Goal: Information Seeking & Learning: Find specific fact

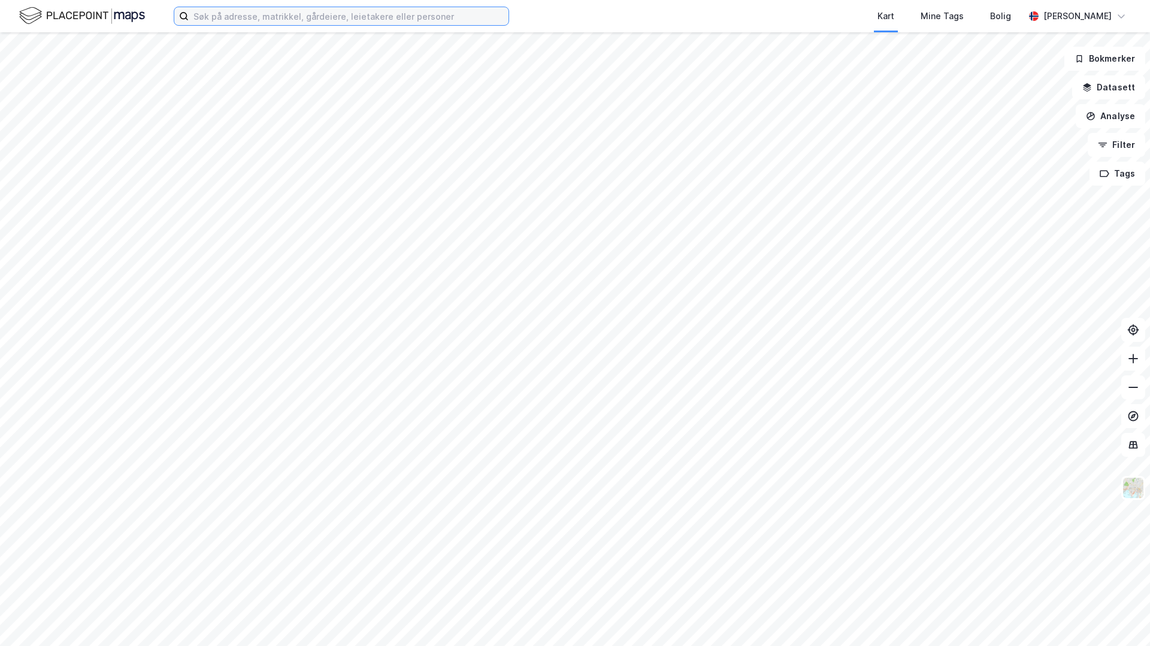
click at [211, 17] on input at bounding box center [349, 16] width 320 height 18
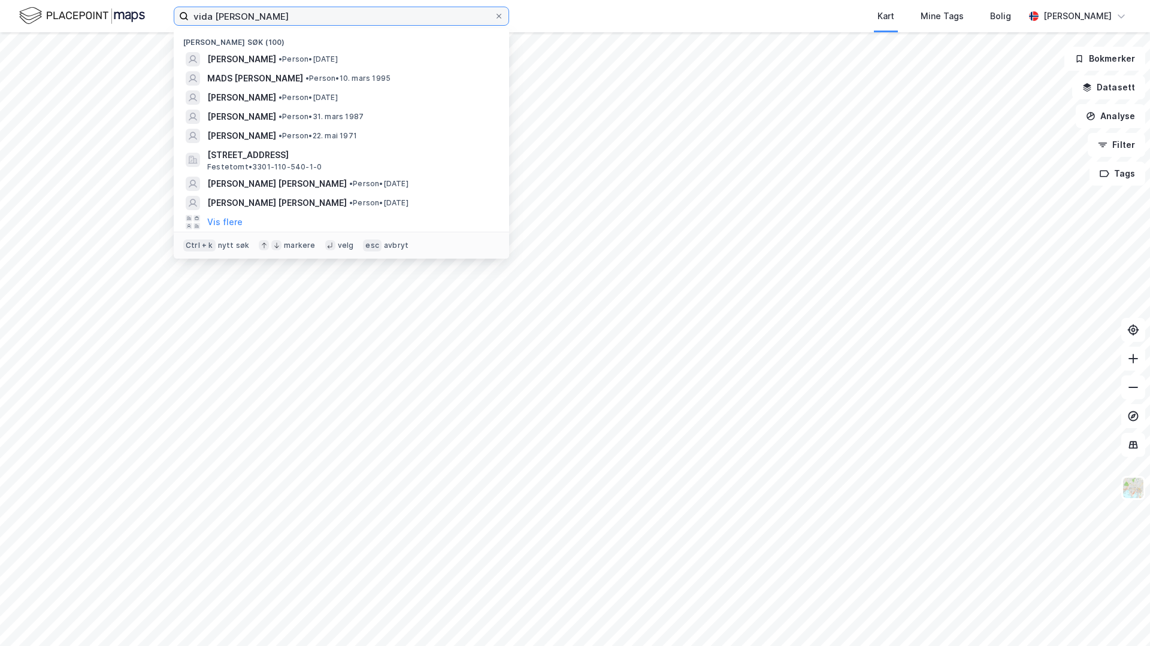
type input "vida [PERSON_NAME]"
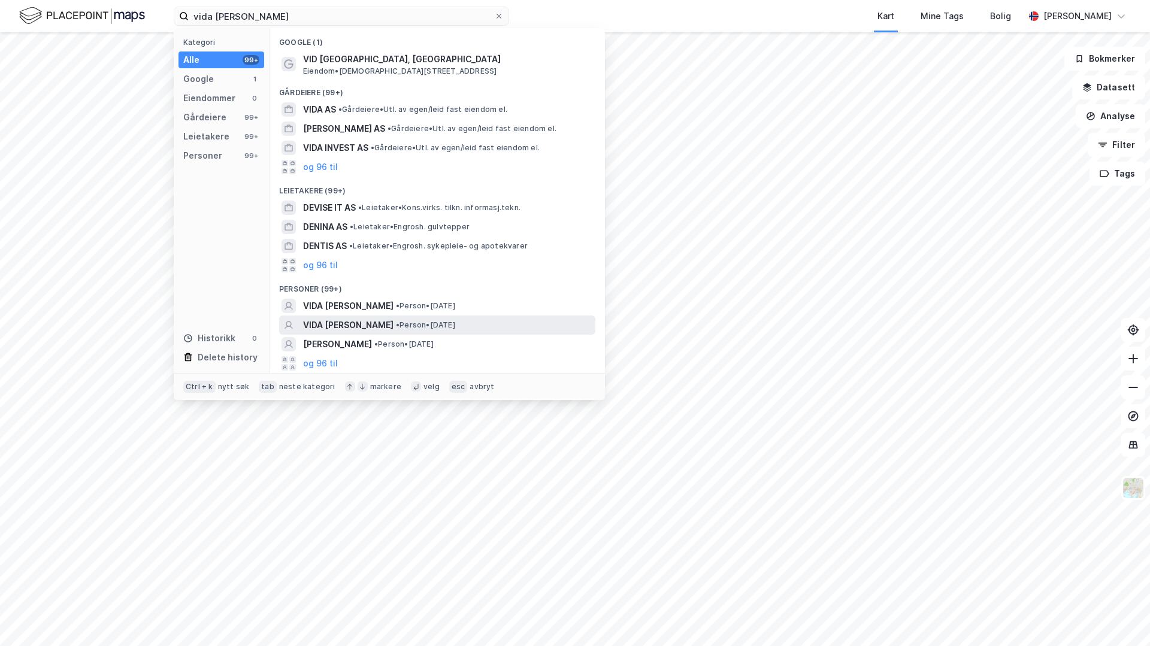
click at [351, 325] on span "VIDA [PERSON_NAME]" at bounding box center [348, 325] width 90 height 14
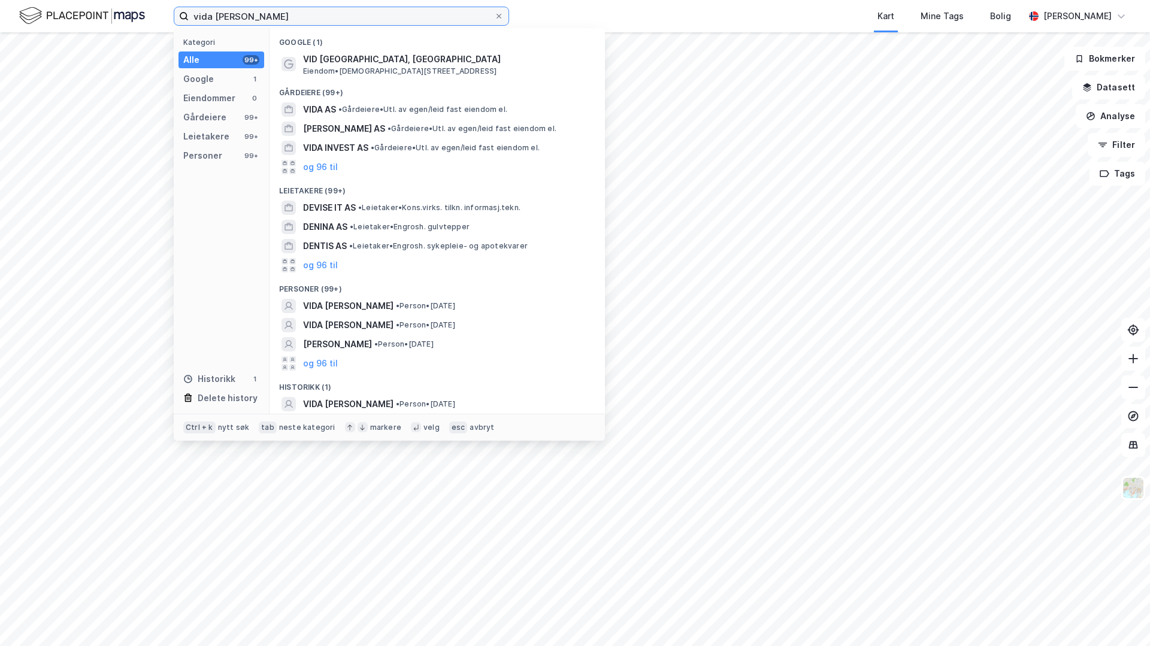
click at [375, 10] on input "vida [PERSON_NAME]" at bounding box center [341, 16] width 305 height 18
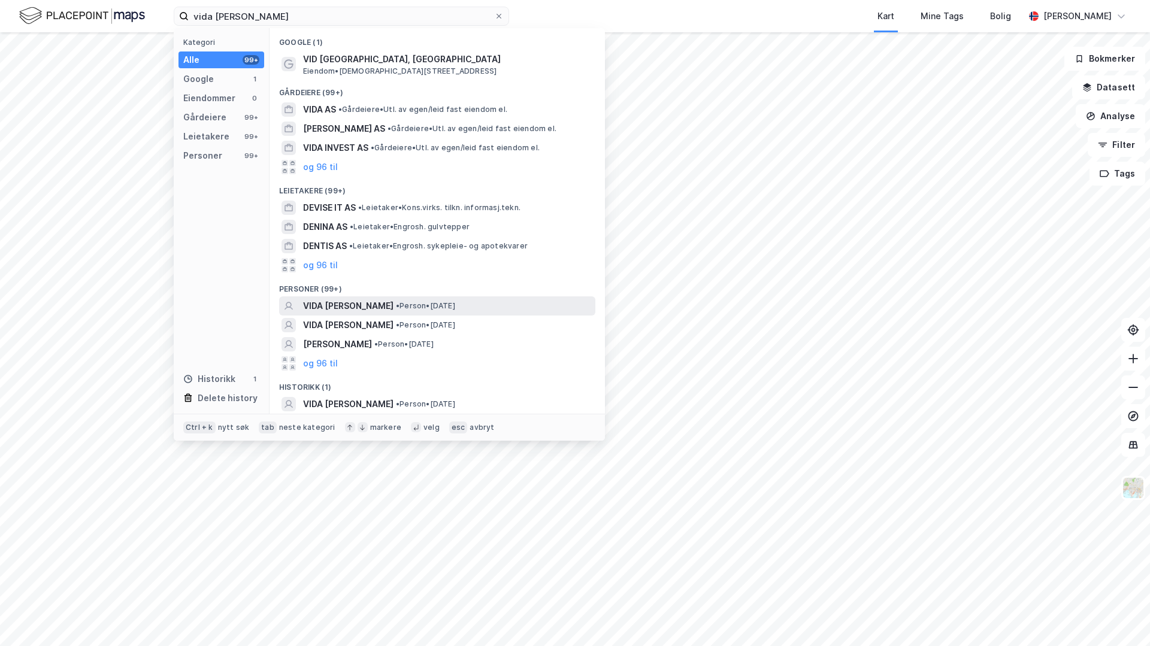
click at [364, 303] on span "VIDA [PERSON_NAME]" at bounding box center [348, 306] width 90 height 14
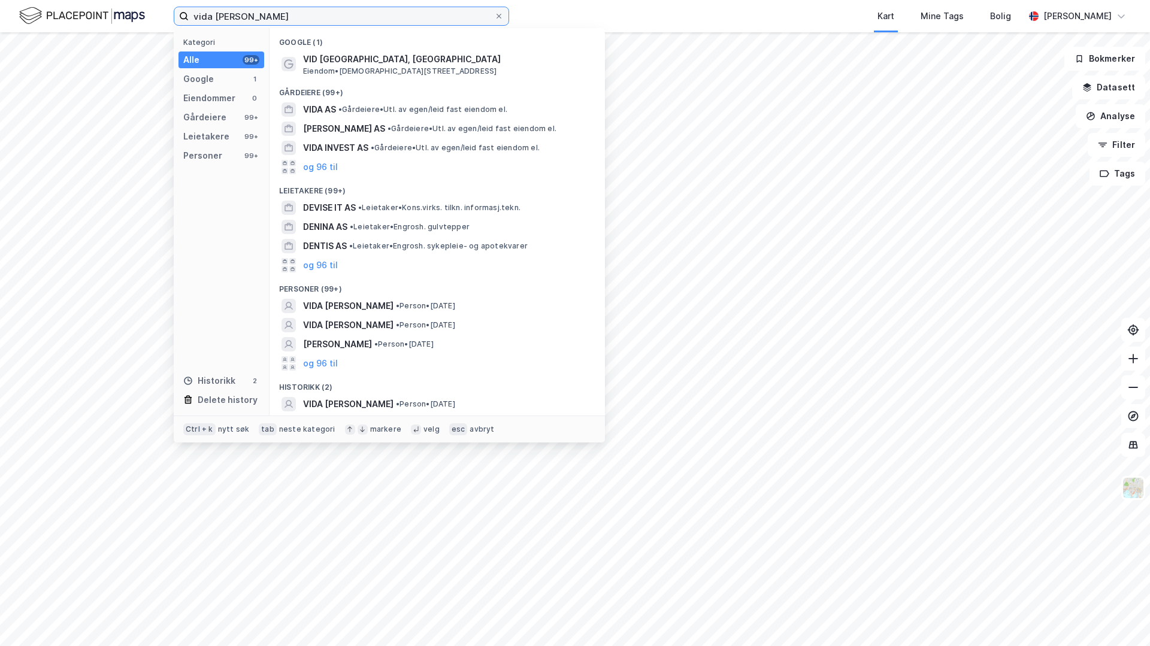
click at [287, 16] on input "vida [PERSON_NAME]" at bounding box center [341, 16] width 305 height 18
click at [212, 154] on div "Personer" at bounding box center [202, 155] width 39 height 14
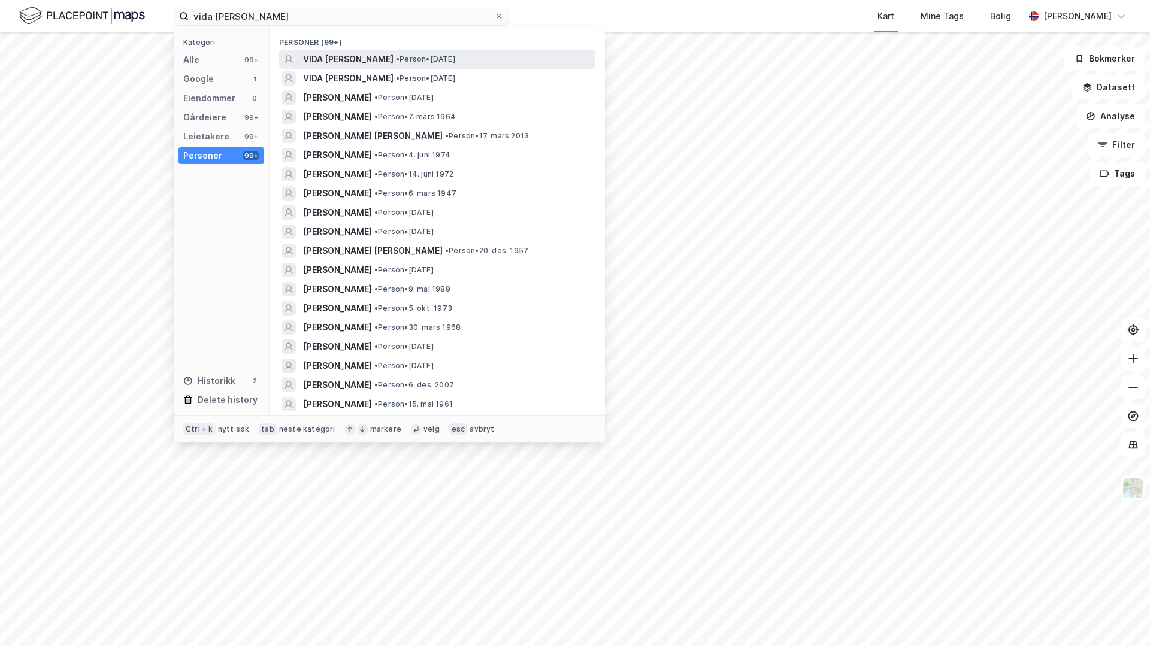
click at [353, 60] on span "VIDA [PERSON_NAME]" at bounding box center [348, 59] width 90 height 14
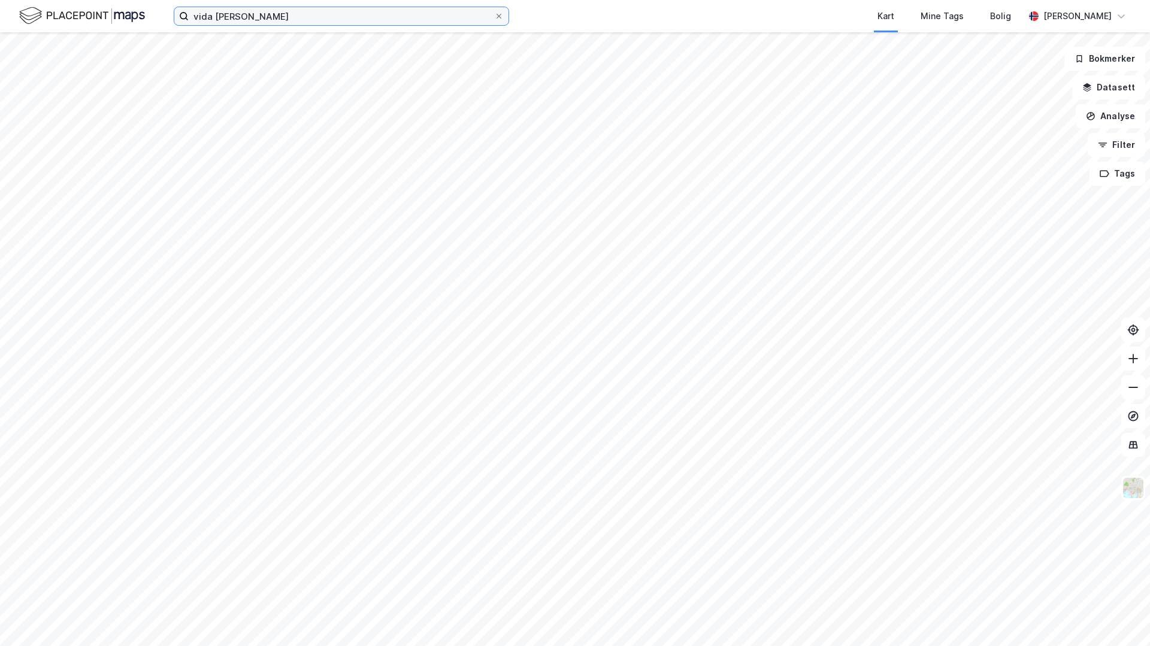
click at [304, 17] on input "vida [PERSON_NAME]" at bounding box center [341, 16] width 305 height 18
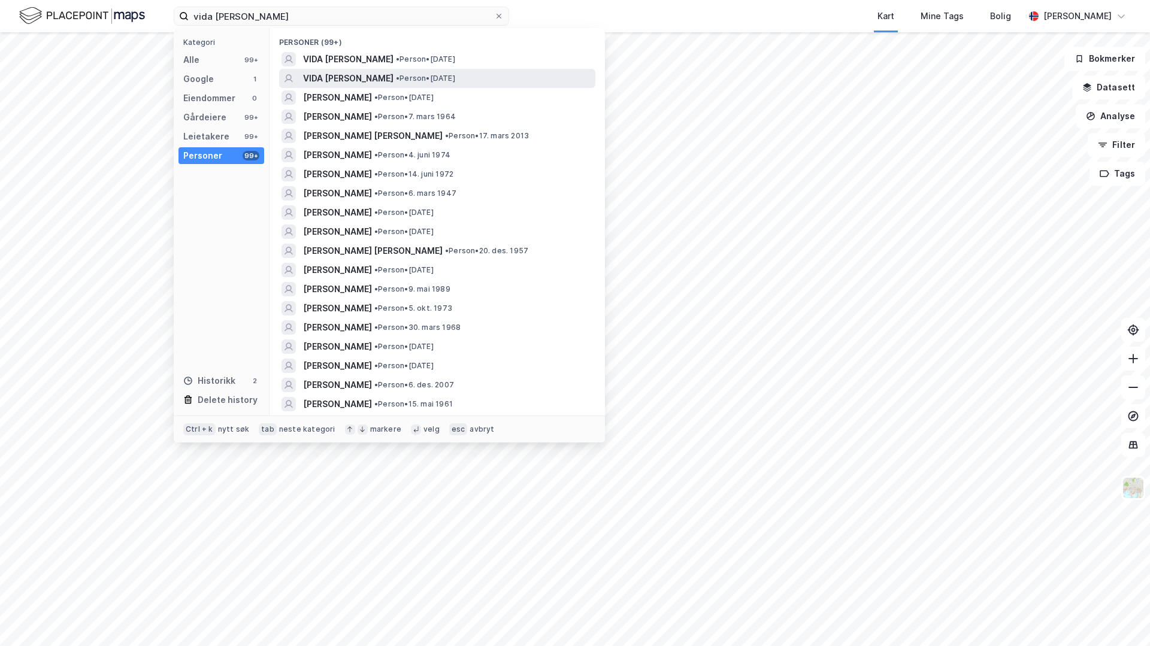
click at [336, 79] on span "VIDA [PERSON_NAME]" at bounding box center [348, 78] width 90 height 14
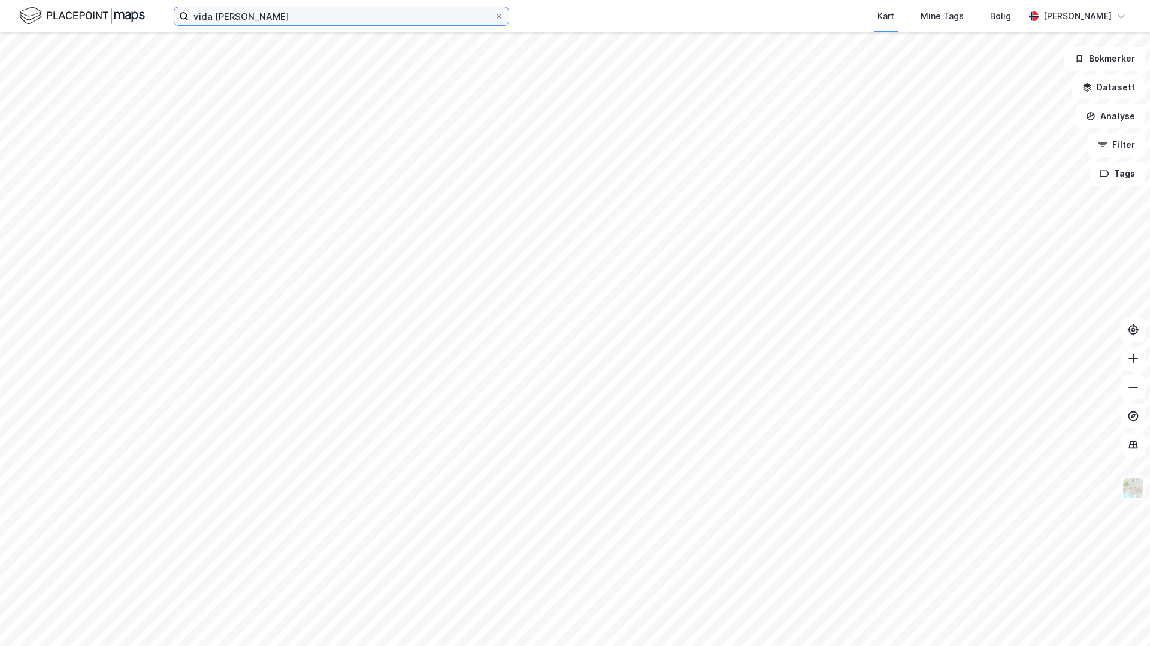
click at [293, 17] on input "vida [PERSON_NAME]" at bounding box center [341, 16] width 305 height 18
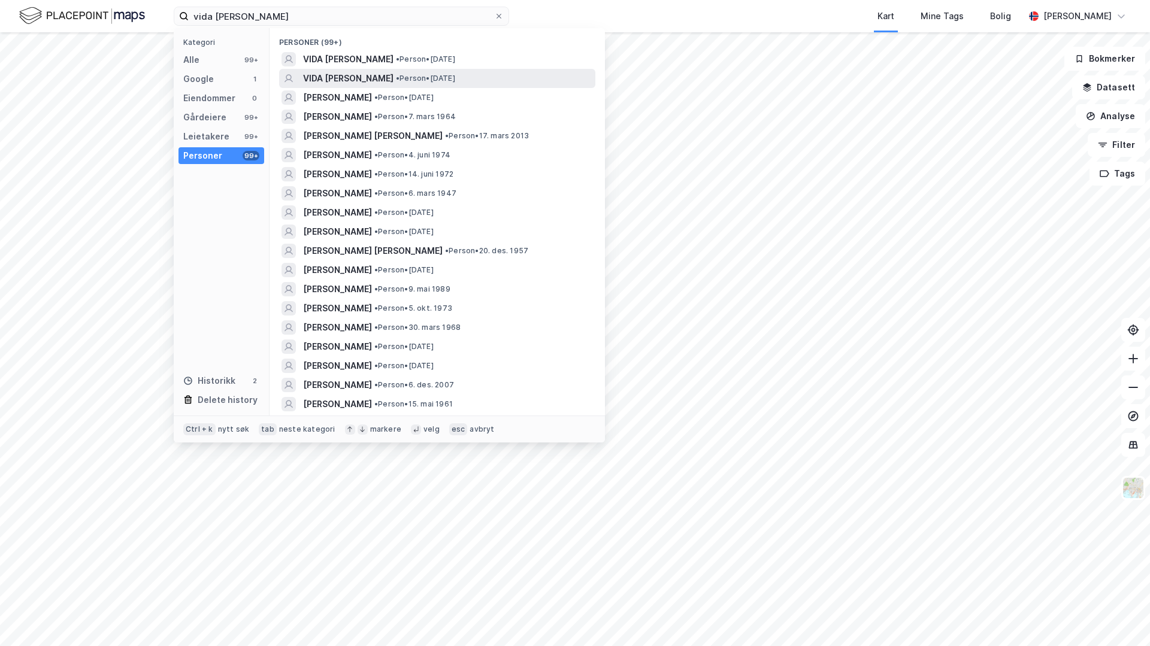
click at [307, 74] on span "VIDA [PERSON_NAME]" at bounding box center [348, 78] width 90 height 14
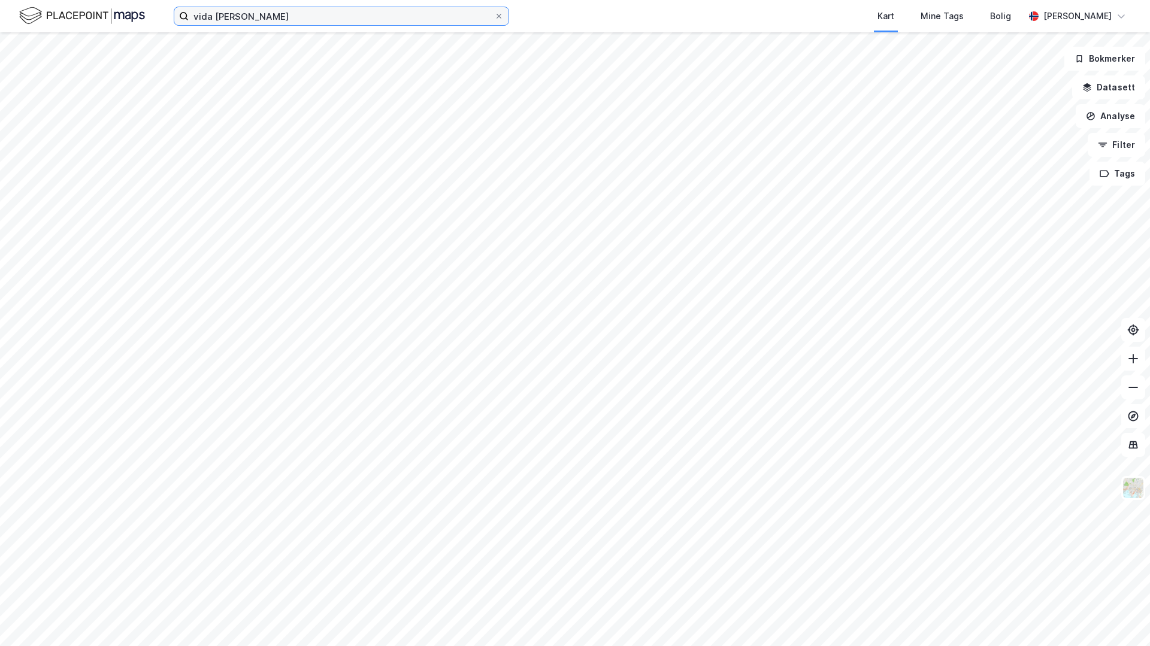
click at [289, 10] on input "vida [PERSON_NAME]" at bounding box center [341, 16] width 305 height 18
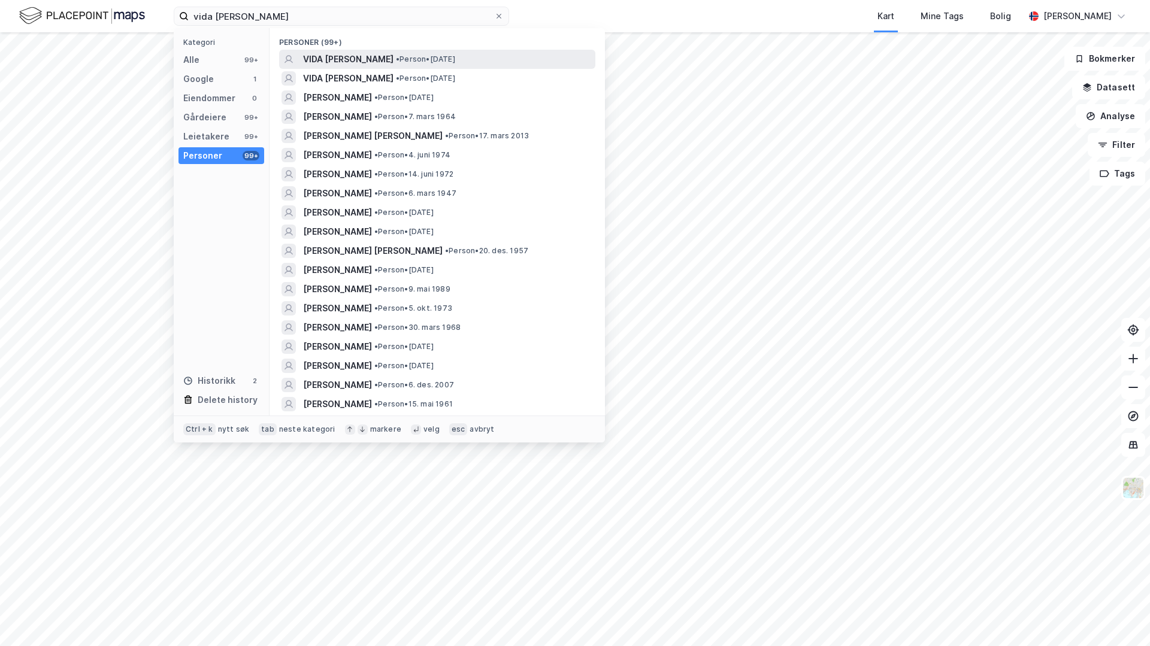
click at [348, 60] on span "VIDA [PERSON_NAME]" at bounding box center [348, 59] width 90 height 14
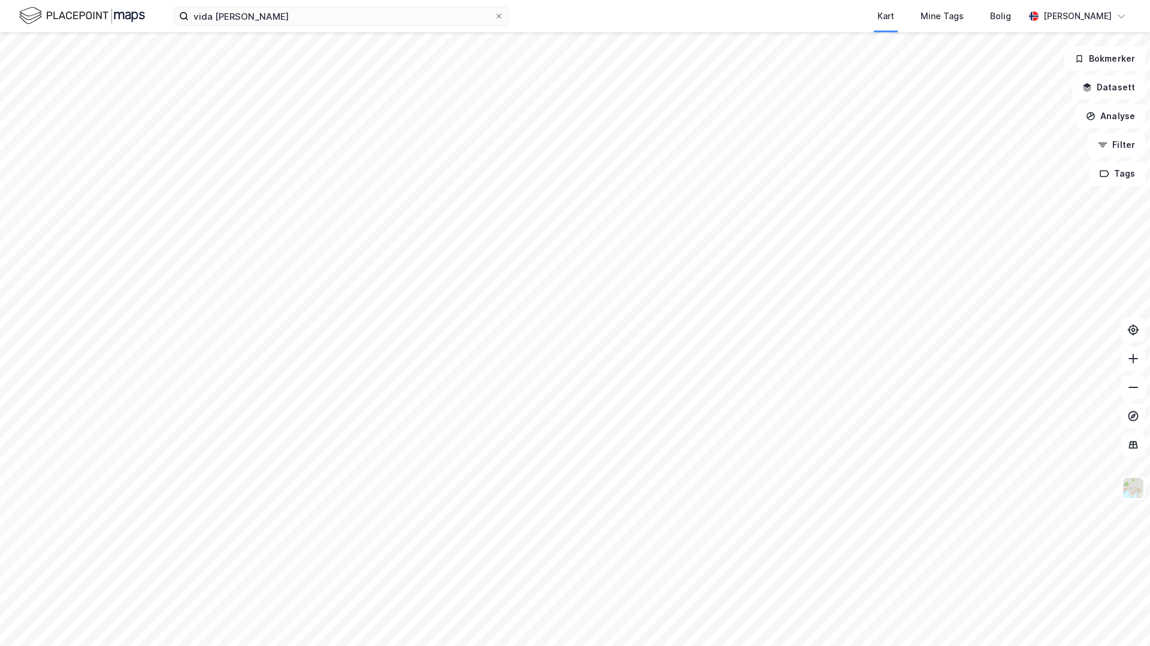
click at [348, 60] on div at bounding box center [575, 323] width 1150 height 646
